Goal: Task Accomplishment & Management: Complete application form

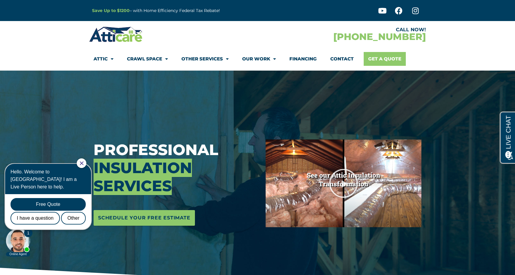
click at [381, 63] on link "Get A Quote" at bounding box center [384, 59] width 42 height 14
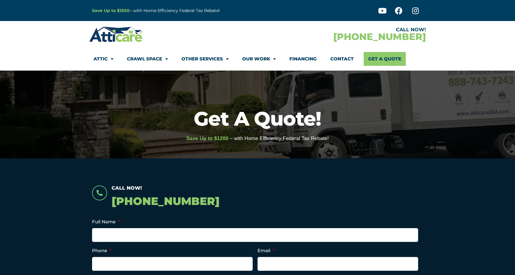
scroll to position [7, 0]
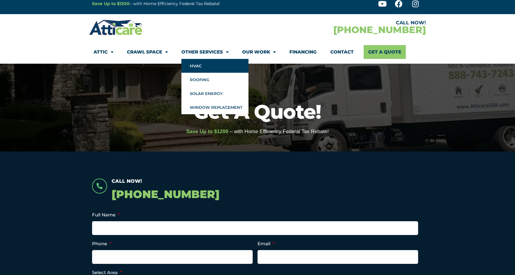
click at [192, 66] on link "HVAC" at bounding box center [214, 66] width 67 height 14
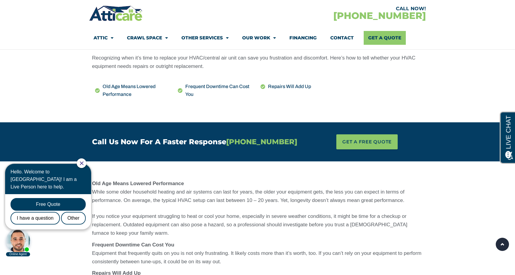
scroll to position [425, 0]
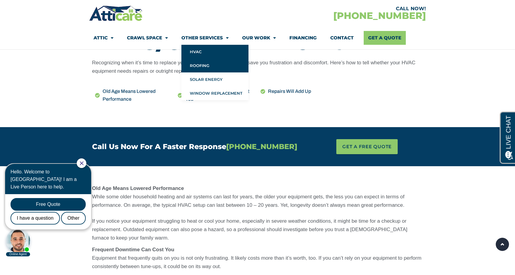
click at [204, 66] on link "Roofing" at bounding box center [214, 66] width 67 height 14
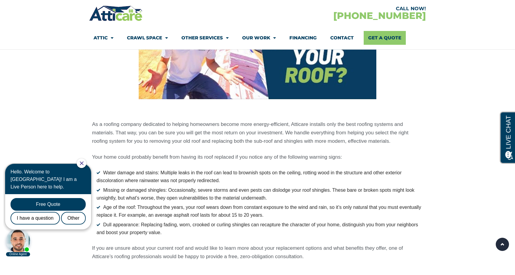
scroll to position [803, 0]
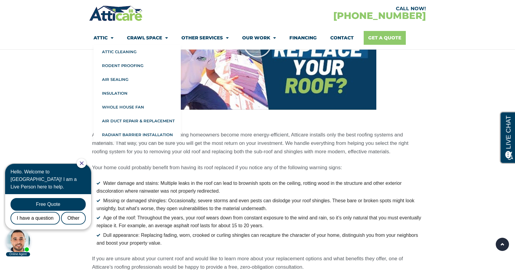
click at [380, 41] on link "Get A Quote" at bounding box center [384, 38] width 42 height 14
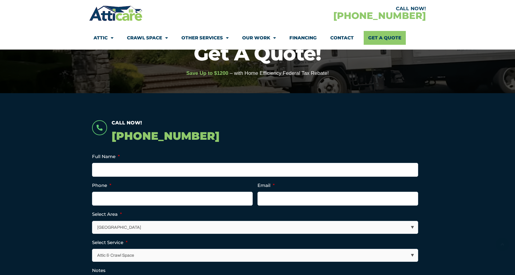
scroll to position [67, 0]
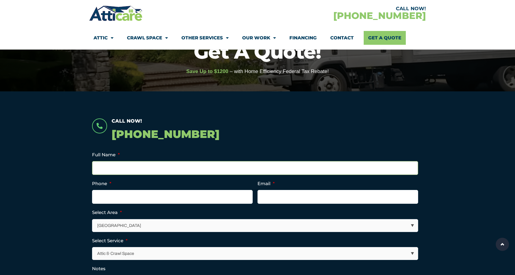
click at [249, 169] on input "Full Name *" at bounding box center [255, 168] width 326 height 14
type input "[PERSON_NAME]"
type input "6508624350"
type input "tmdoan001@icloud.com"
type input "(650) 862-4350"
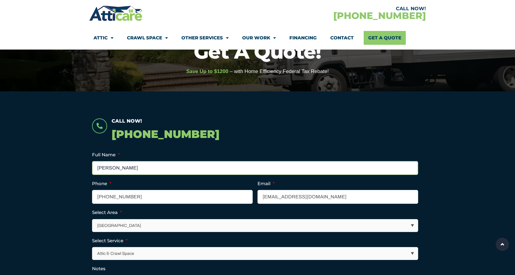
click at [114, 170] on input "Trung M Doan" at bounding box center [255, 168] width 326 height 14
type input "Trung Doan"
click at [39, 162] on section "Call Now! 1-888-743-7243 Company This field is for validation purposes and shou…" at bounding box center [257, 246] width 515 height 311
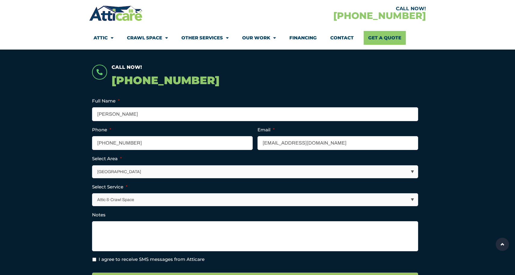
scroll to position [124, 0]
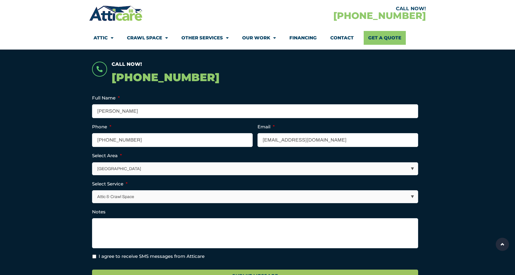
click at [139, 168] on select "Los Angeles Area San Francisco Bay Area New Jersey / New York Area Other Areas" at bounding box center [254, 169] width 325 height 12
select select "[GEOGRAPHIC_DATA]"
click at [179, 197] on select "Attic & Crawl Space Insulation Roofing Solar Energy Other Services" at bounding box center [254, 197] width 325 height 12
click at [165, 224] on textarea "Notes" at bounding box center [255, 233] width 326 height 30
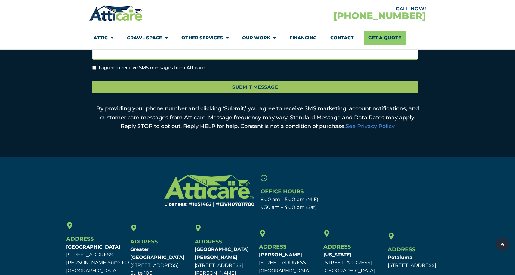
scroll to position [320, 0]
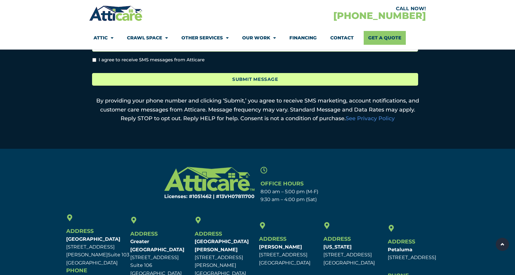
type textarea "Also looking for roof replacement"
click at [158, 81] on input "Submit Message" at bounding box center [255, 79] width 326 height 13
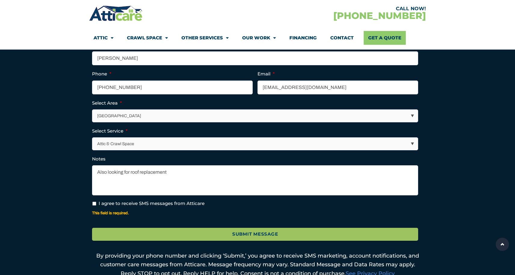
scroll to position [205, 0]
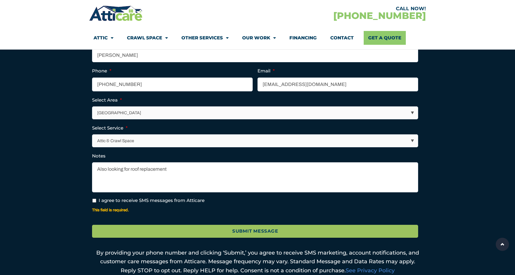
click at [93, 200] on input "I agree to receive SMS messages from Atticare" at bounding box center [94, 201] width 4 height 4
checkbox input "true"
click at [176, 238] on div "Submit Message" at bounding box center [257, 230] width 331 height 21
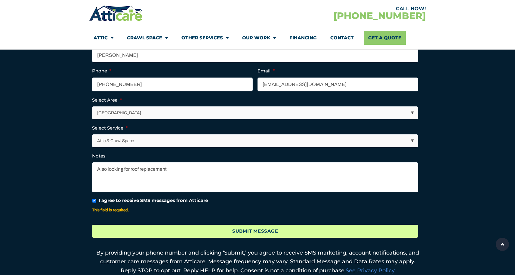
click at [176, 231] on input "Submit Message" at bounding box center [255, 231] width 326 height 13
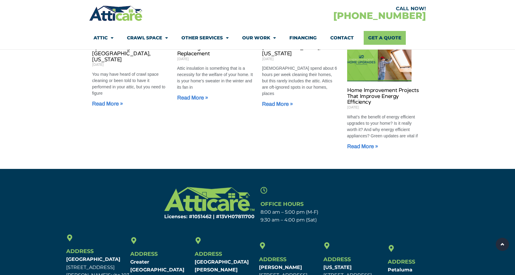
scroll to position [547, 0]
